Goal: Use online tool/utility: Utilize a website feature to perform a specific function

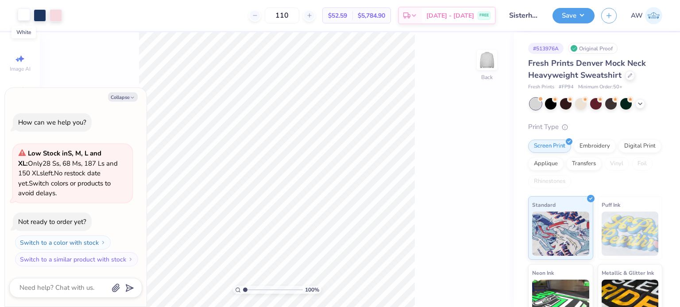
click at [25, 14] on div at bounding box center [24, 14] width 12 height 12
type textarea "x"
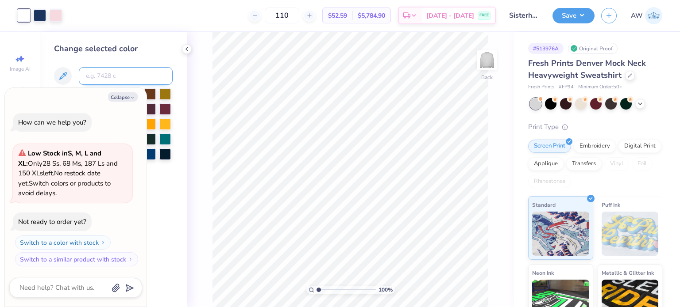
click at [120, 79] on input at bounding box center [126, 76] width 94 height 18
type input "705"
type textarea "x"
type input "2.19488388795544"
click at [123, 99] on button "Collapse" at bounding box center [123, 96] width 30 height 9
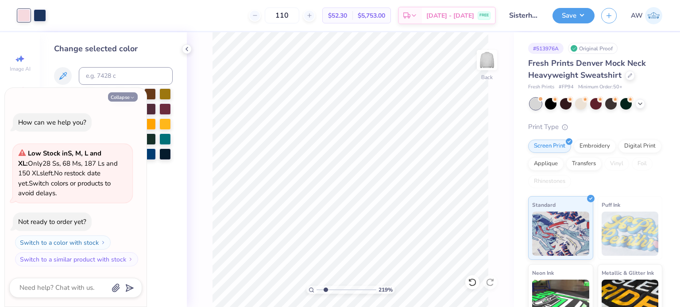
type textarea "x"
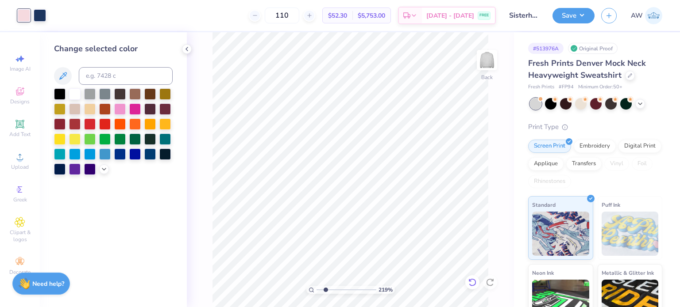
click at [474, 281] on icon at bounding box center [472, 282] width 9 height 9
type input "1"
click at [639, 103] on polyline at bounding box center [640, 103] width 4 height 2
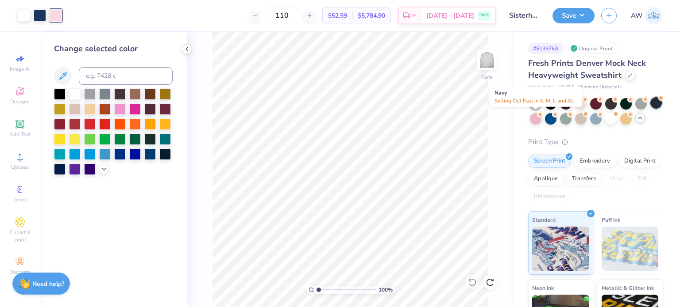
click at [650, 109] on div at bounding box center [656, 103] width 12 height 12
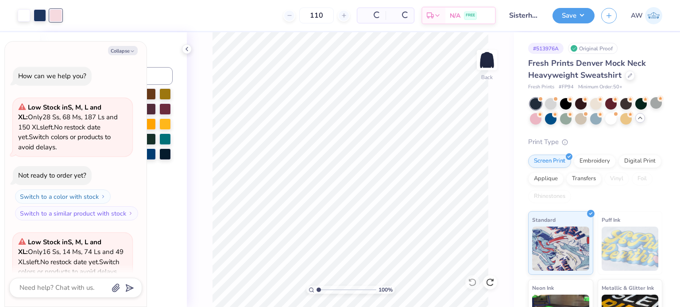
scroll to position [78, 0]
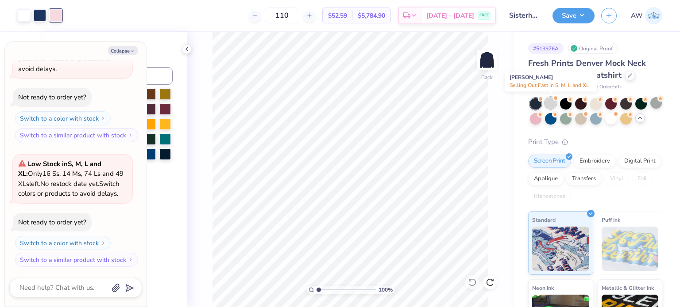
click at [549, 102] on div at bounding box center [551, 103] width 12 height 12
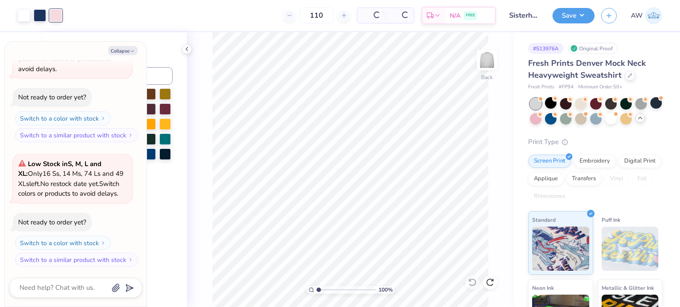
type textarea "x"
